Goal: Ask a question

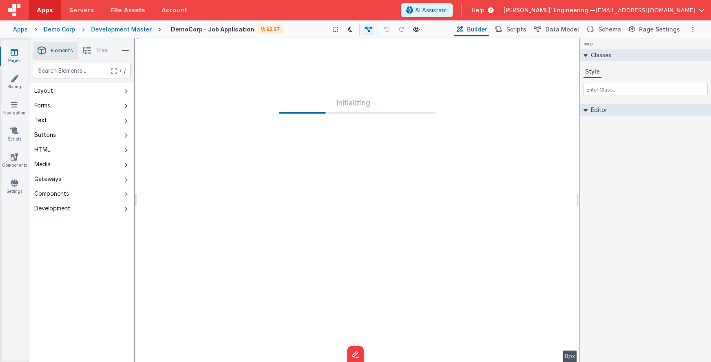
click at [590, 7] on span "[PERSON_NAME]' Engineering —" at bounding box center [550, 10] width 92 height 8
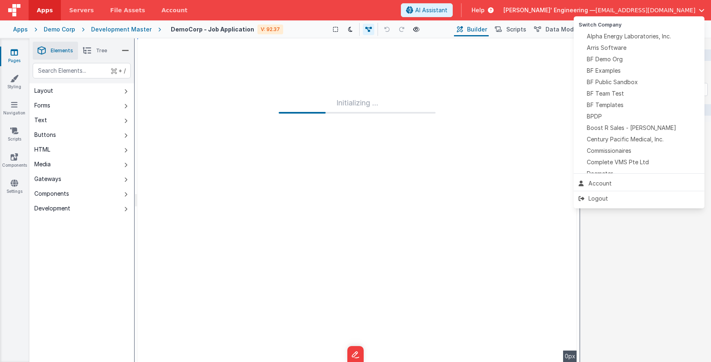
click at [510, 6] on button at bounding box center [355, 181] width 711 height 362
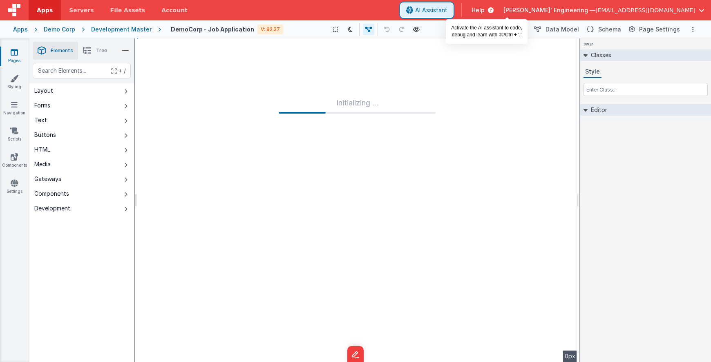
click at [448, 9] on span "AI Assistant" at bounding box center [431, 10] width 32 height 8
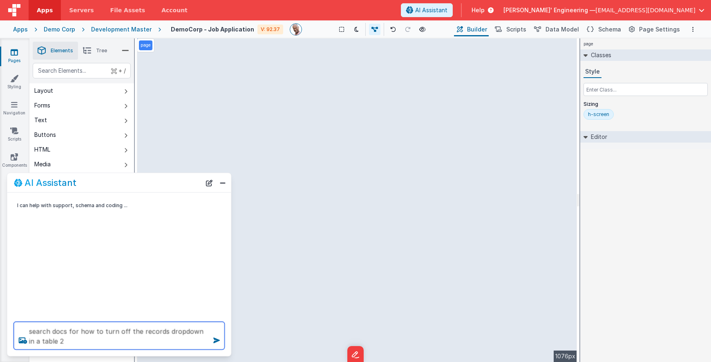
type textarea "search docs for how to turn off the records dropdown in a table 2"
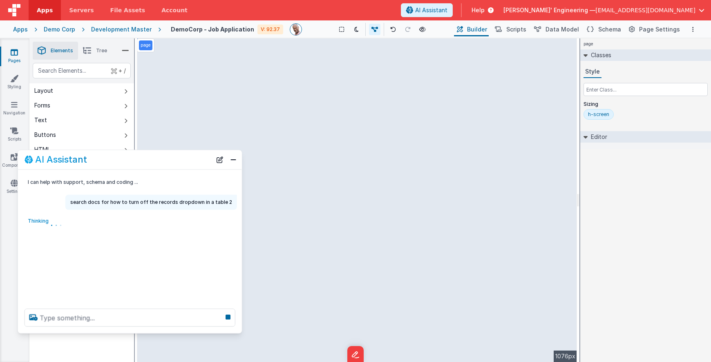
drag, startPoint x: 162, startPoint y: 182, endPoint x: 173, endPoint y: 159, distance: 25.2
click at [173, 159] on div "AI Assistant" at bounding box center [118, 160] width 187 height 10
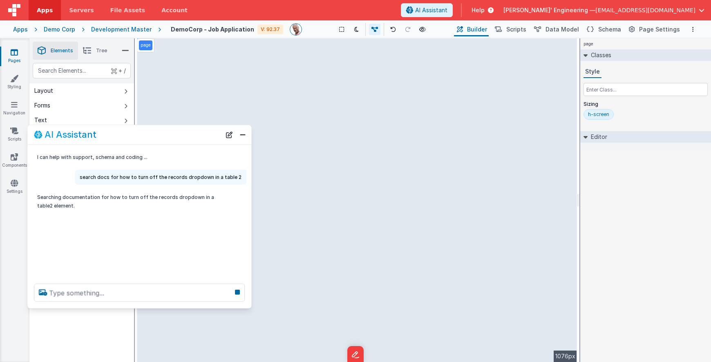
drag, startPoint x: 173, startPoint y: 158, endPoint x: 183, endPoint y: 132, distance: 27.9
click at [183, 132] on div "AI Assistant" at bounding box center [127, 135] width 187 height 10
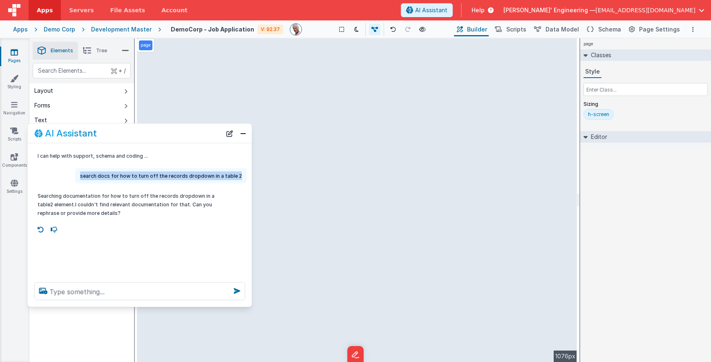
copy p "search docs for how to turn off the records dropdown in a table 2"
drag, startPoint x: 242, startPoint y: 176, endPoint x: 87, endPoint y: 175, distance: 154.6
click at [87, 175] on div "search docs for how to turn off the records dropdown in a table 2" at bounding box center [161, 175] width 172 height 15
click at [14, 30] on div "Apps" at bounding box center [20, 29] width 15 height 8
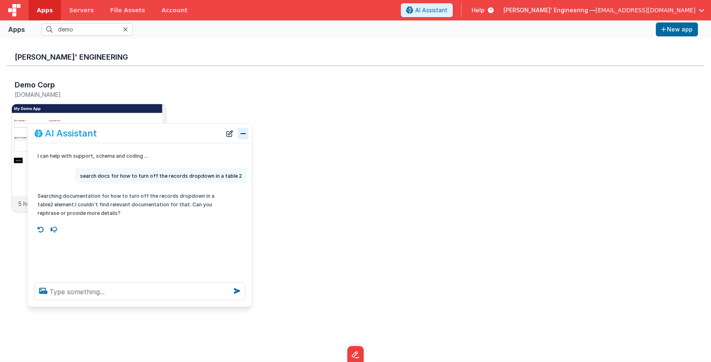
click at [243, 134] on button "Close" at bounding box center [243, 133] width 11 height 11
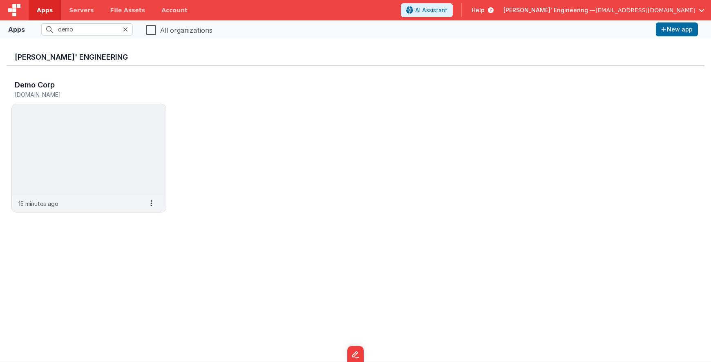
click at [397, 121] on div "Demo Corp demodev.fmbetterforms.com 15 minutes ago Settings Copy API Key Merge …" at bounding box center [356, 148] width 698 height 165
click at [200, 120] on div "Demo Corp demodev.fmbetterforms.com 15 minutes ago Settings Copy API Key Merge …" at bounding box center [356, 148] width 698 height 165
click at [79, 138] on img at bounding box center [89, 150] width 154 height 92
drag, startPoint x: 283, startPoint y: 101, endPoint x: 200, endPoint y: 76, distance: 86.9
click at [283, 101] on div "Demo Corp demodev.fmbetterforms.com 15 minutes ago Settings Copy API Key Merge …" at bounding box center [356, 148] width 698 height 165
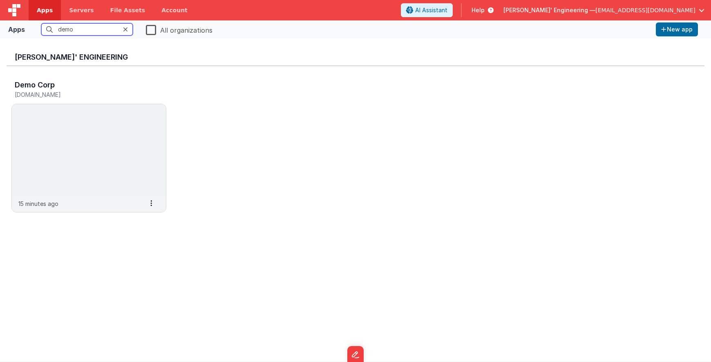
drag, startPoint x: 83, startPoint y: 31, endPoint x: -4, endPoint y: 18, distance: 88.5
click at [0, 18] on html "Apps Servers File Assets Account Some FUTURE Slot AI Assistant Help Delfs' Engi…" at bounding box center [355, 181] width 711 height 362
type input "bfapp"
click at [96, 149] on img at bounding box center [89, 150] width 154 height 92
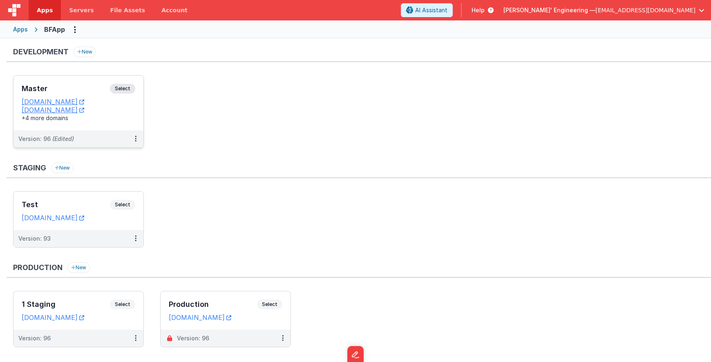
click at [124, 82] on div "Master Select URLs appdev.fmbetterforms.com c9dev.bfoperations.com +4 more doma…" at bounding box center [78, 103] width 130 height 55
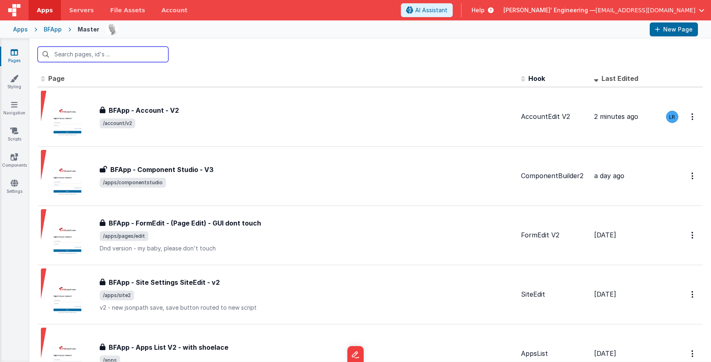
click at [127, 50] on input "text" at bounding box center [103, 55] width 131 height 16
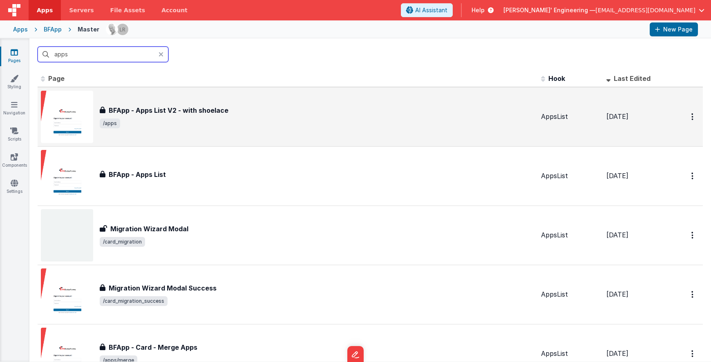
type input "apps"
click at [173, 124] on span "/apps" at bounding box center [317, 124] width 435 height 10
